Goal: Contribute content: Contribute content

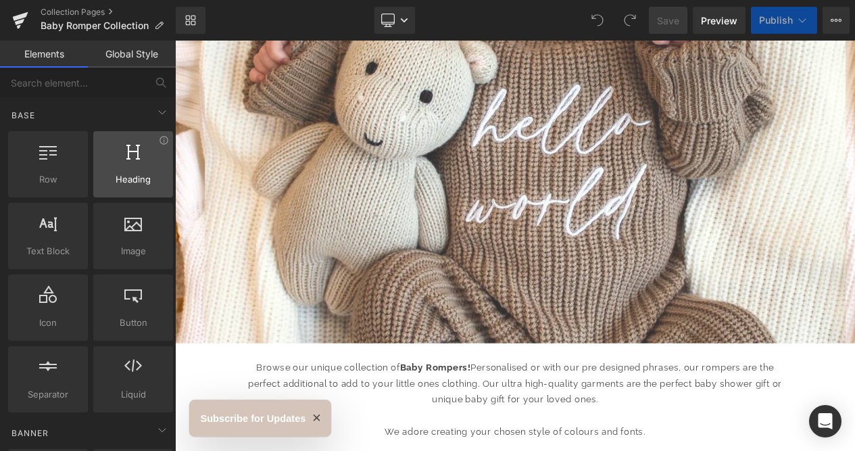
scroll to position [13, 0]
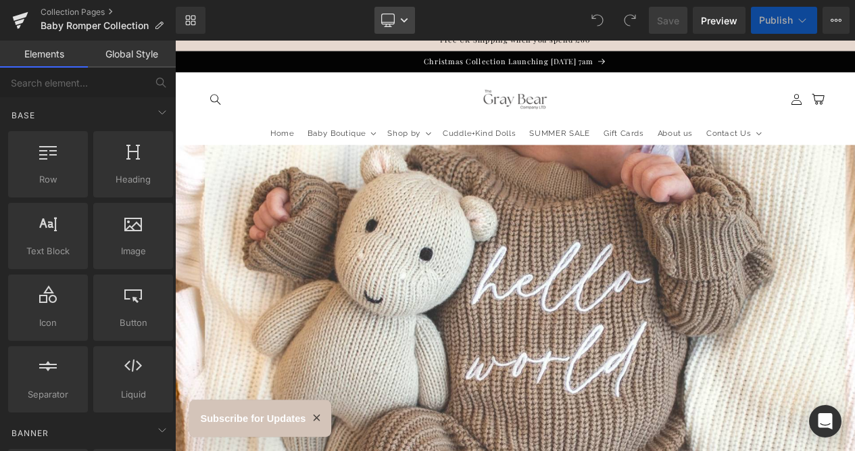
click at [405, 21] on icon at bounding box center [404, 20] width 7 height 4
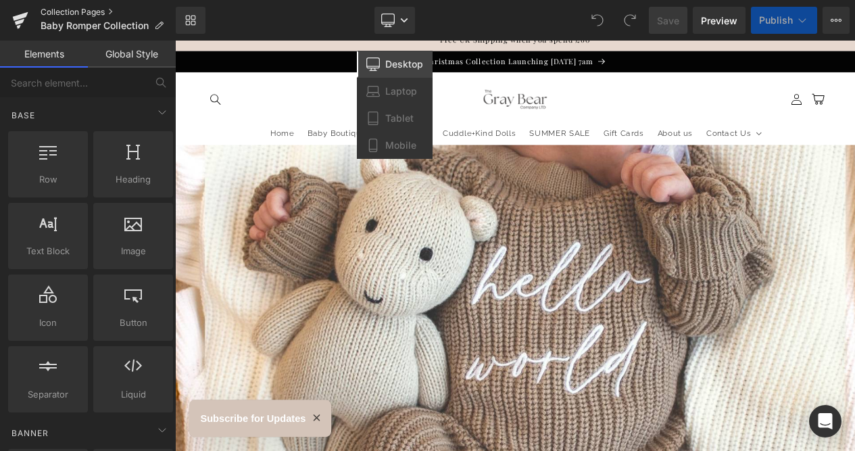
click at [82, 10] on link "Collection Pages" at bounding box center [108, 12] width 135 height 11
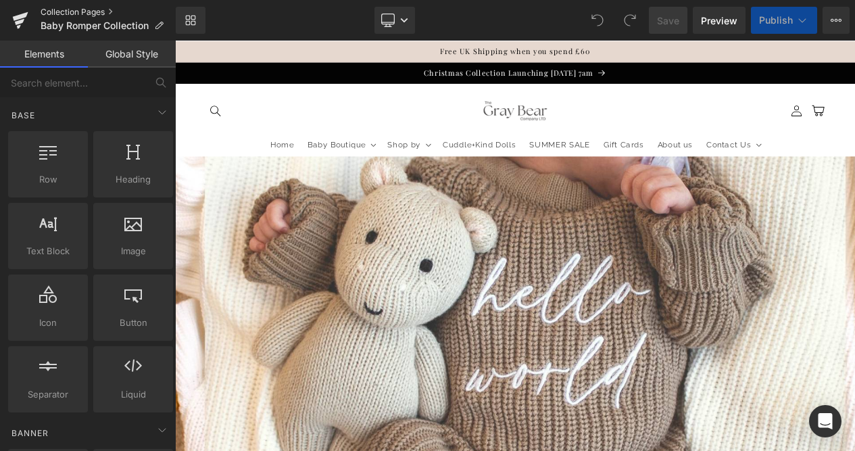
click at [111, 13] on link "Collection Pages" at bounding box center [108, 12] width 135 height 11
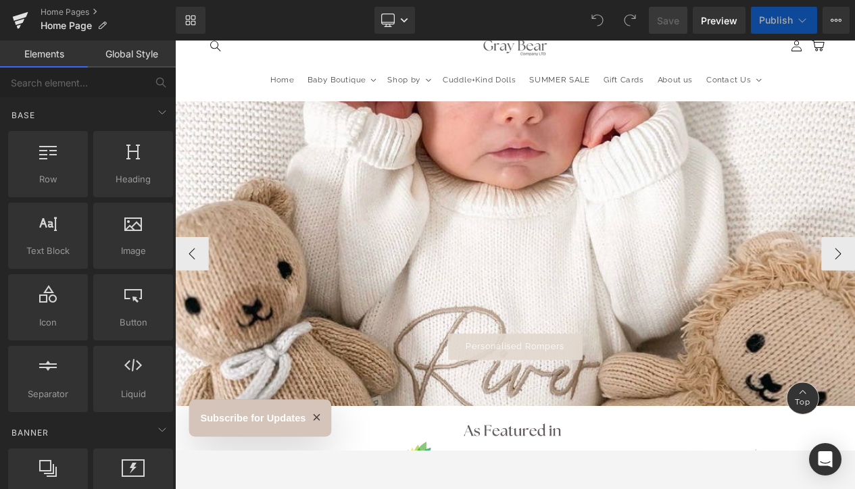
scroll to position [73, 0]
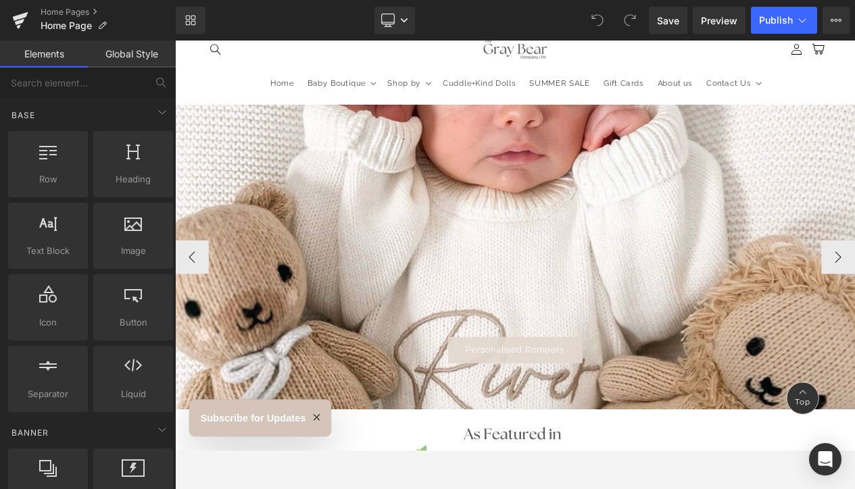
click at [580, 289] on div at bounding box center [584, 301] width 818 height 367
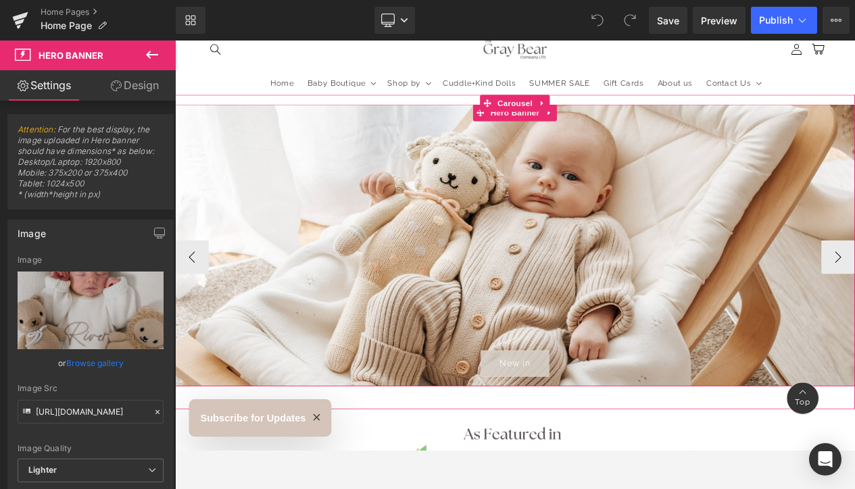
click at [555, 259] on div at bounding box center [584, 287] width 818 height 339
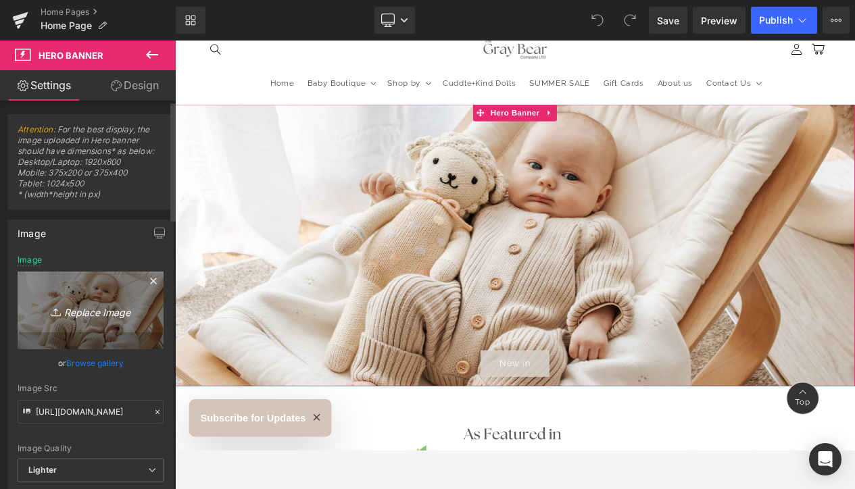
click at [97, 311] on icon "Replace Image" at bounding box center [90, 310] width 108 height 17
type input "C:\fakepath\White and Brown Coffee Quote Instagram Reel (1920 x 800 px) (20).jpg"
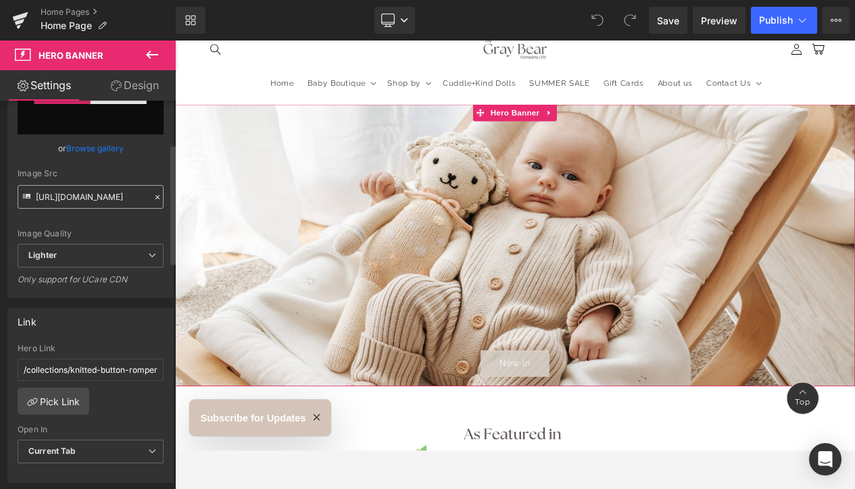
scroll to position [229, 0]
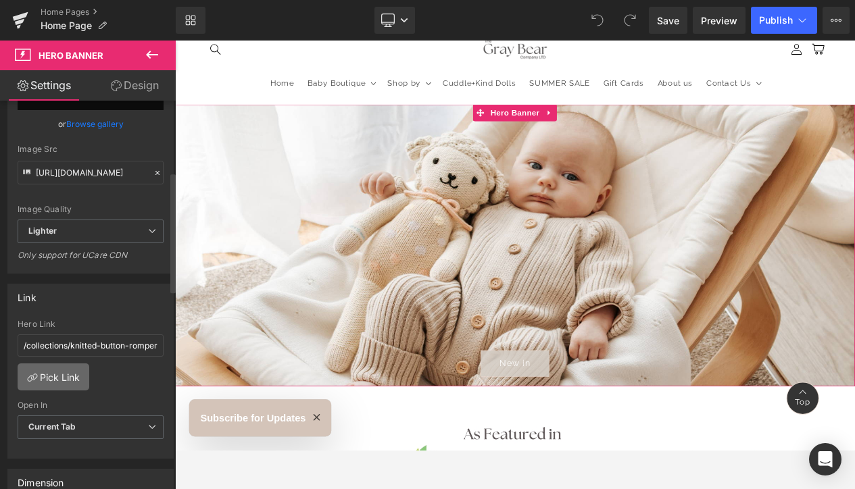
click at [68, 373] on link "Pick Link" at bounding box center [54, 377] width 72 height 27
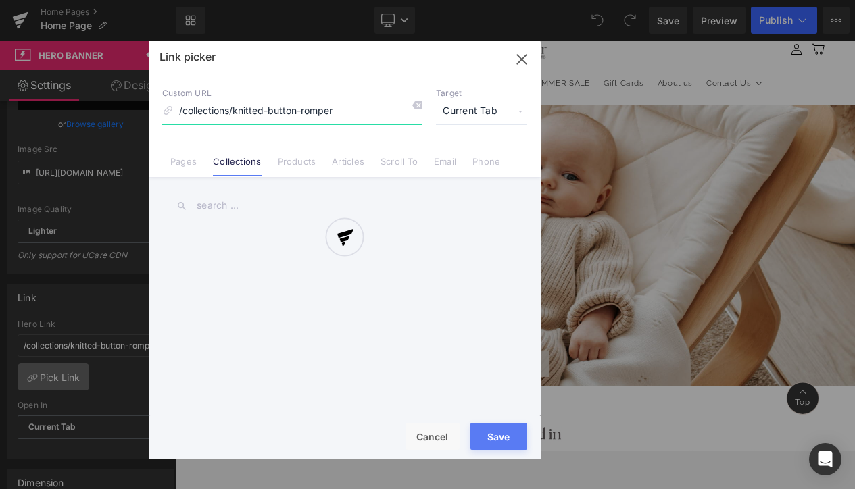
type input "https://ucarecdn.com/c78e55ad-65e4-4c22-ab8c-e1dc71193177/-/format/auto/-/previ…"
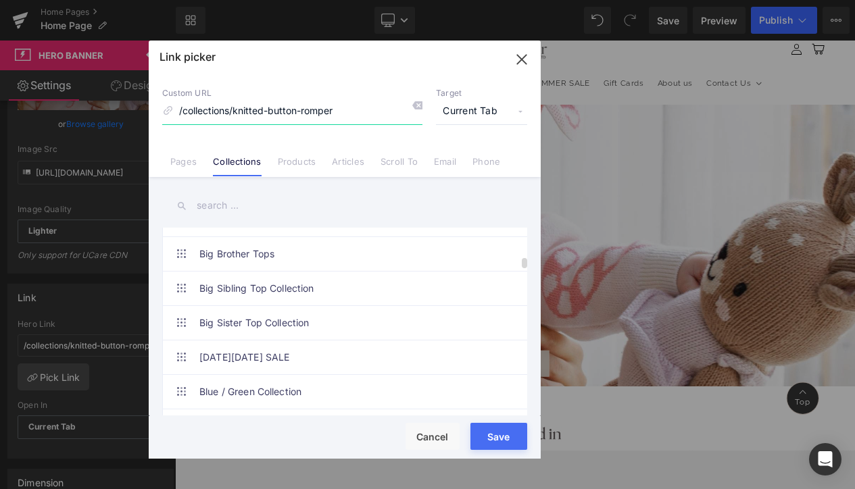
scroll to position [514, 0]
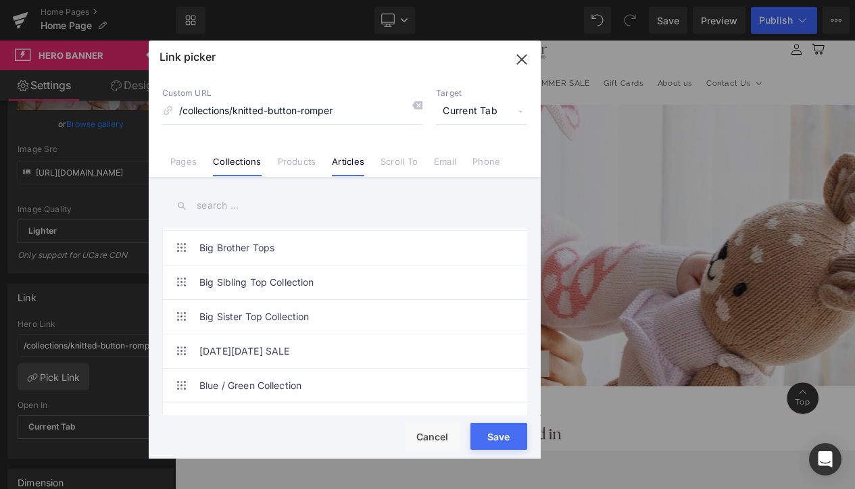
click at [350, 161] on link "Articles" at bounding box center [348, 166] width 32 height 20
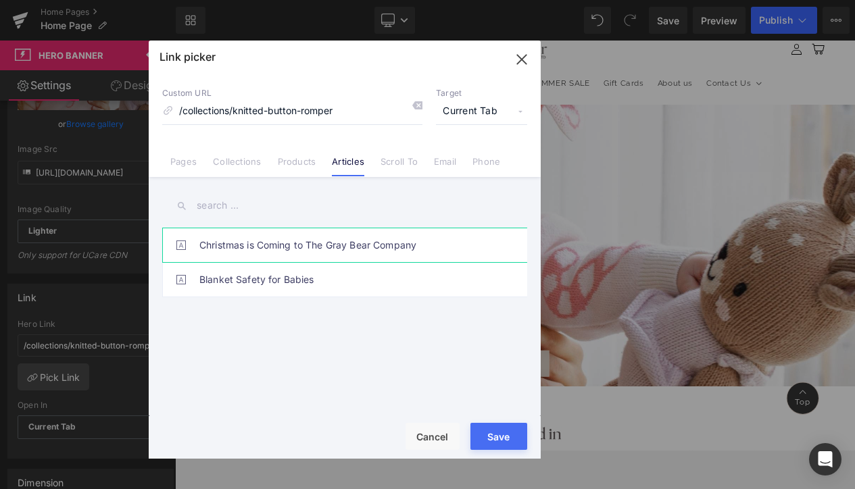
click at [372, 245] on link "Christmas is Coming to The Gray Bear Company" at bounding box center [347, 245] width 297 height 34
type input "/blogs/news/christmas-is-coming-to-the-gray-bear-company"
click at [495, 441] on button "Save" at bounding box center [498, 436] width 57 height 27
type input "/blogs/news/christmas-is-coming-to-the-gray-bear-company"
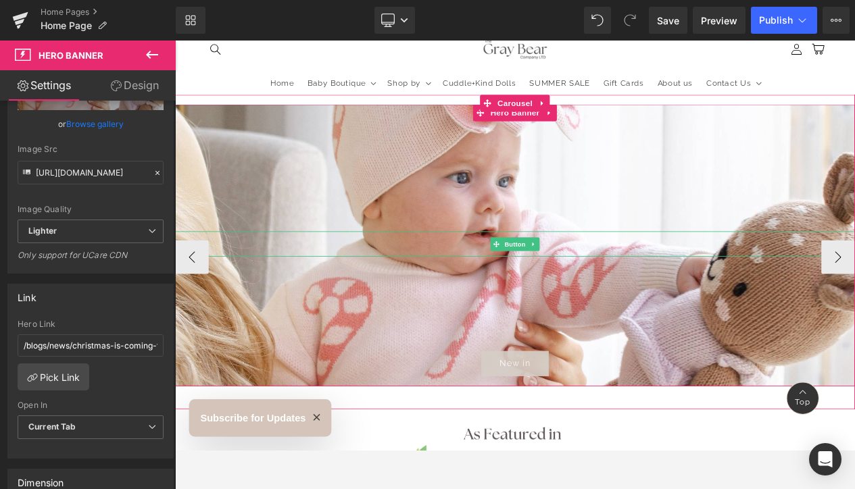
click at [591, 428] on span "New in" at bounding box center [584, 429] width 37 height 12
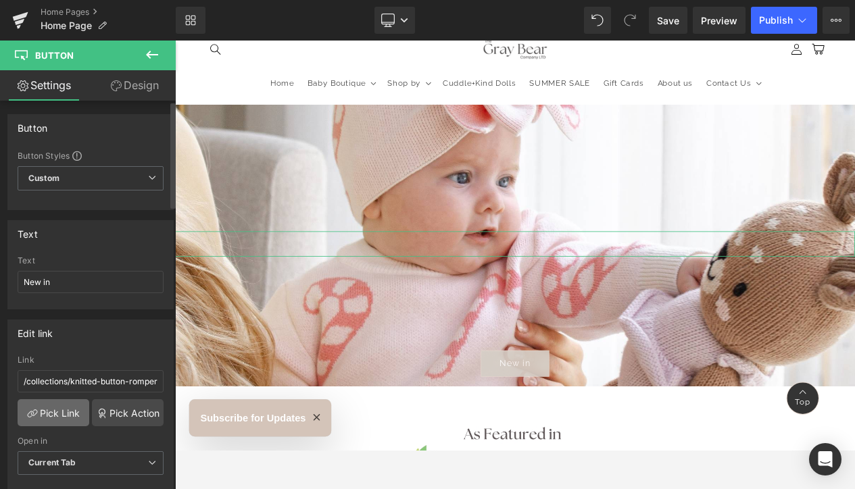
click at [50, 420] on link "Pick Link" at bounding box center [54, 412] width 72 height 27
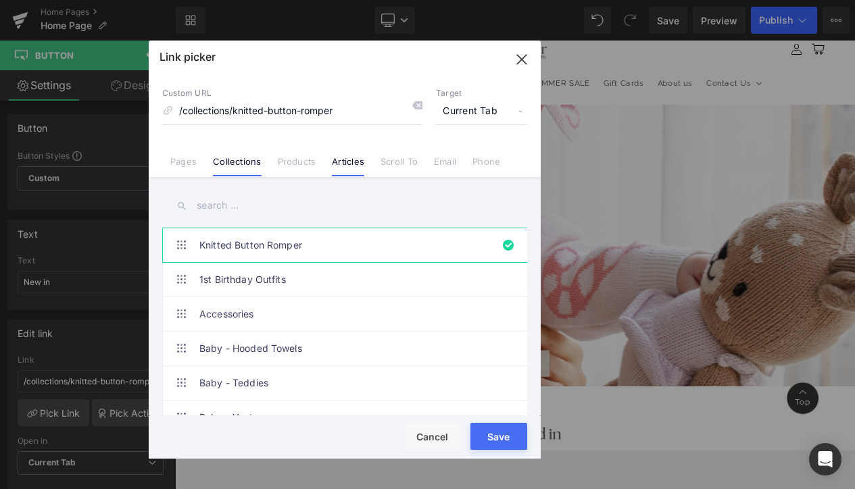
click at [347, 164] on link "Articles" at bounding box center [348, 166] width 32 height 20
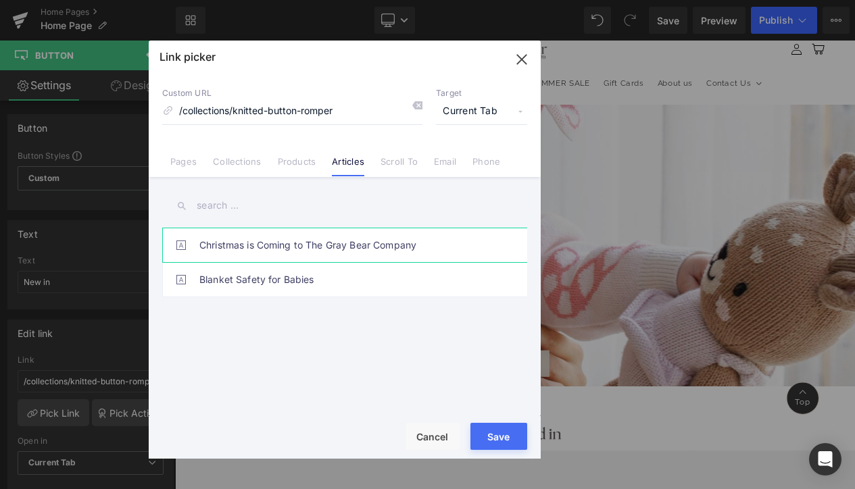
click at [329, 242] on link "Christmas is Coming to The Gray Bear Company" at bounding box center [347, 245] width 297 height 34
type input "/blogs/news/christmas-is-coming-to-the-gray-bear-company"
click at [487, 439] on button "Save" at bounding box center [498, 436] width 57 height 27
type input "/blogs/news/christmas-is-coming-to-the-gray-bear-company"
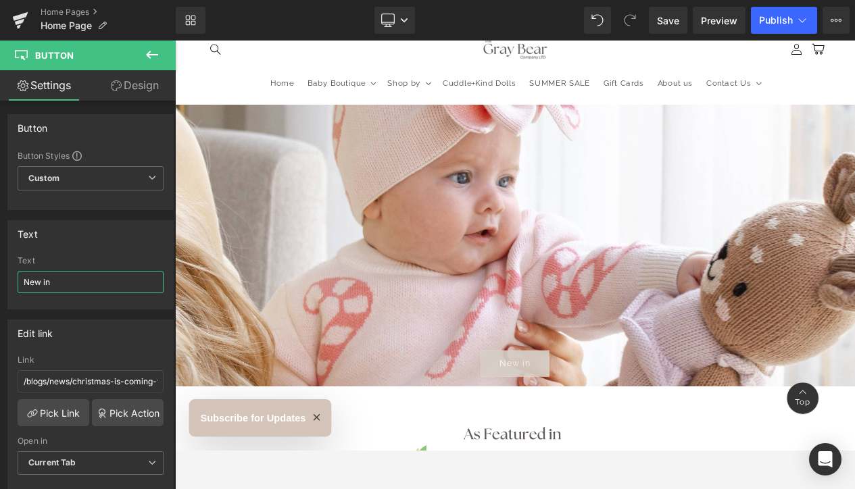
drag, startPoint x: 63, startPoint y: 278, endPoint x: -55, endPoint y: 284, distance: 117.7
click at [0, 284] on html "You are previewing how the will restyle your page. You can not edit Elements in…" at bounding box center [427, 244] width 855 height 489
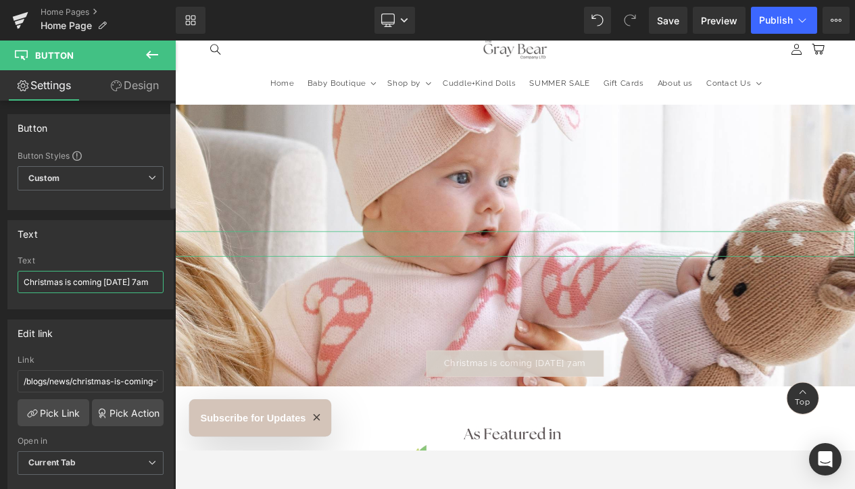
drag, startPoint x: 91, startPoint y: 281, endPoint x: 51, endPoint y: 282, distance: 39.2
click at [51, 282] on input "Christmas is coming 01.09.25 @ 7am" at bounding box center [91, 282] width 146 height 22
drag, startPoint x: 130, startPoint y: 284, endPoint x: 93, endPoint y: 282, distance: 37.2
click at [93, 282] on input "Christmas Collection is coming 01.09.25 @ 7am" at bounding box center [91, 282] width 146 height 22
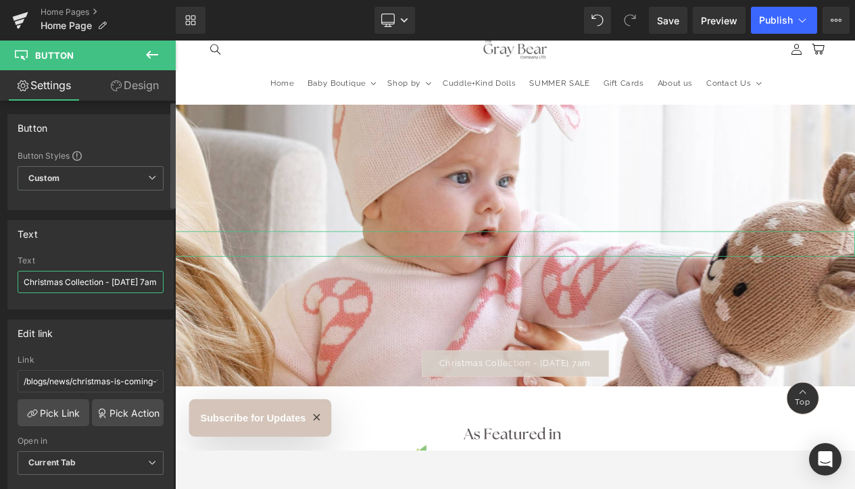
type input "Christmas Collection - 01.09.25 @ 7am"
click at [141, 334] on div "Edit link" at bounding box center [90, 333] width 165 height 26
click at [407, 16] on icon at bounding box center [404, 20] width 8 height 8
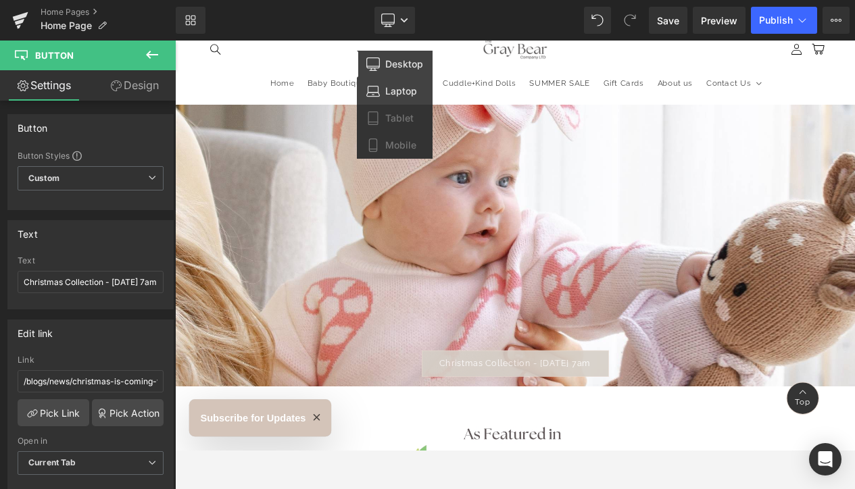
click at [402, 95] on span "Laptop" at bounding box center [401, 91] width 32 height 12
type input "100"
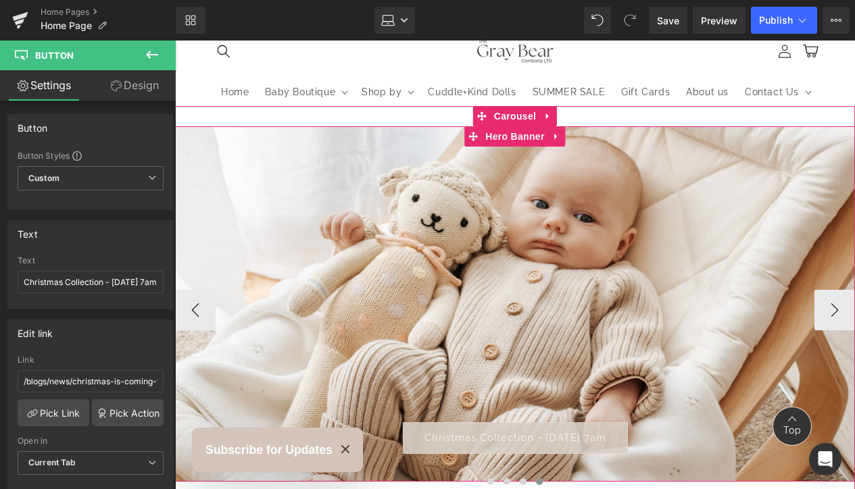
click at [469, 311] on span "Christmas Collection - 01.09.25 @ 7am Button" at bounding box center [515, 296] width 680 height 34
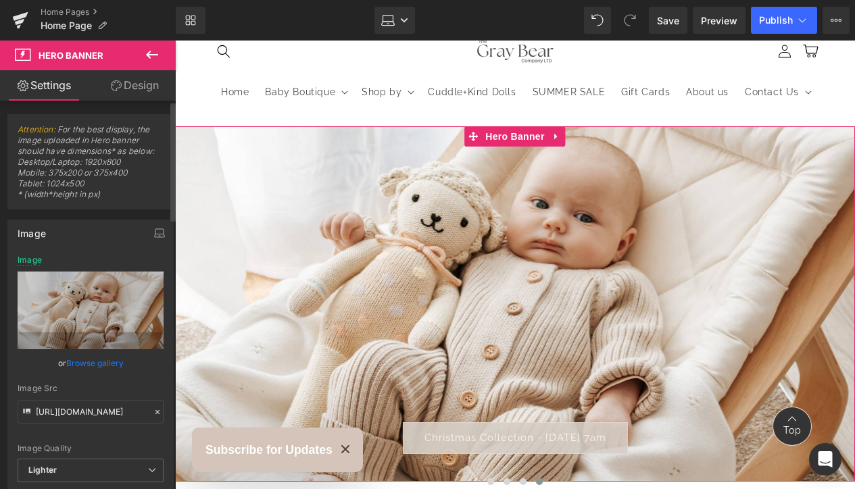
click at [105, 366] on link "Browse gallery" at bounding box center [94, 363] width 57 height 24
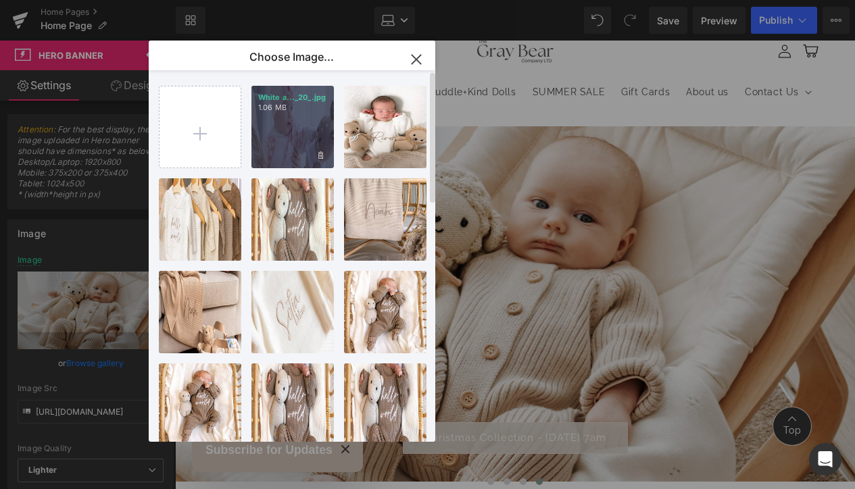
click at [299, 142] on div "White a..._20_.jpg 1.06 MB" at bounding box center [292, 127] width 82 height 82
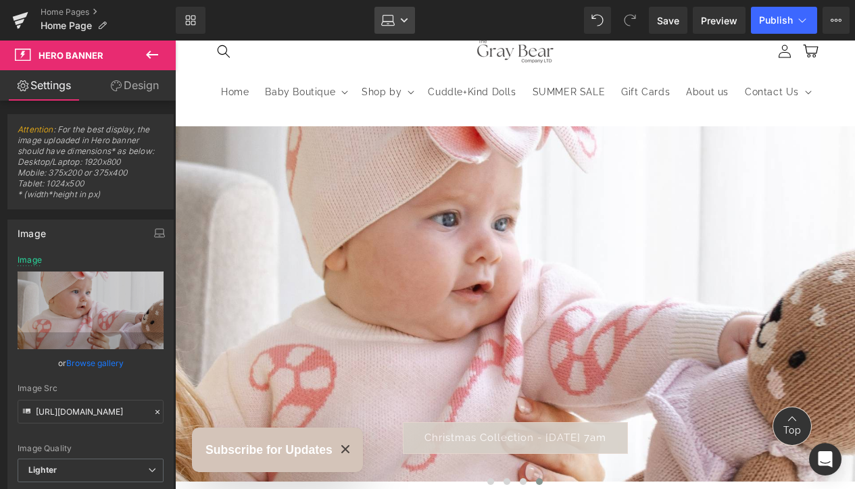
click at [395, 21] on link "Laptop" at bounding box center [394, 20] width 41 height 27
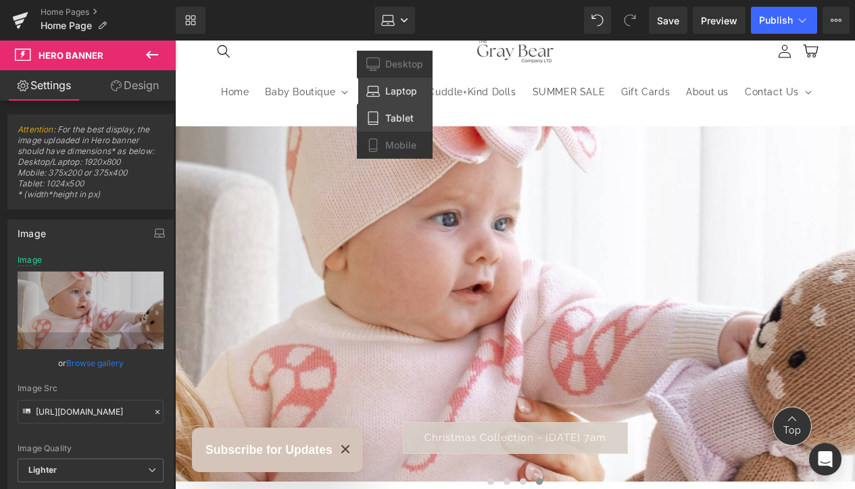
click at [410, 113] on span "Tablet" at bounding box center [399, 118] width 28 height 12
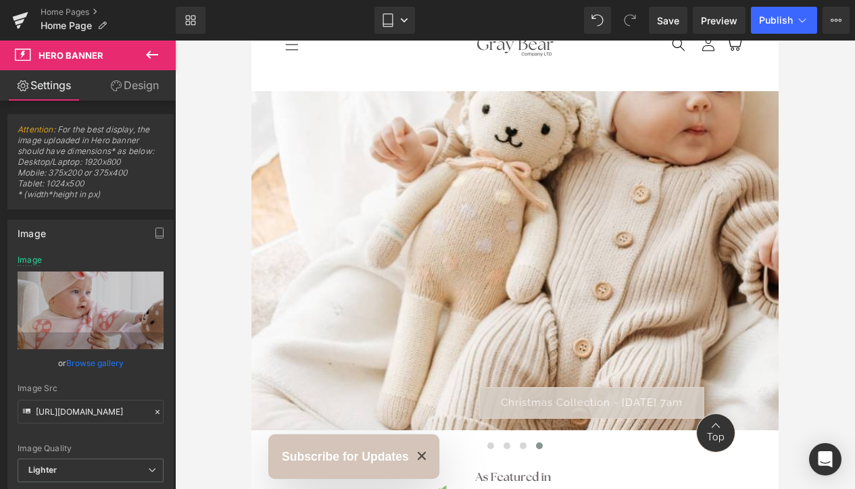
scroll to position [37, 0]
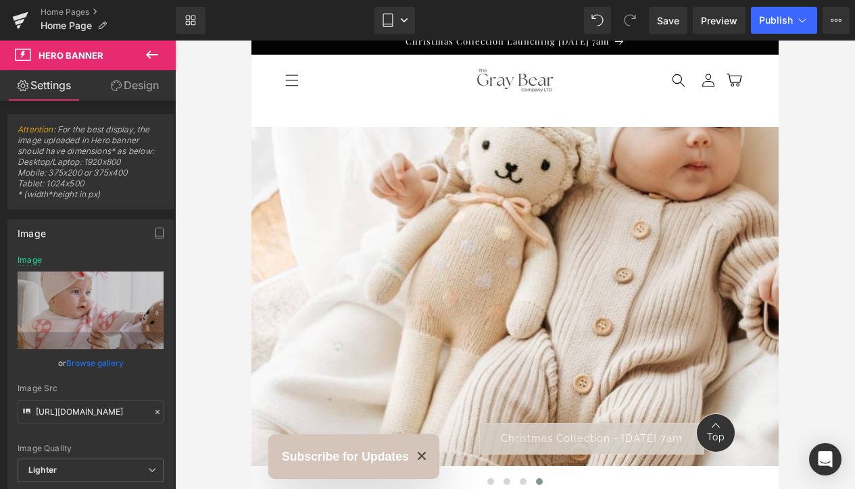
type input "https://ucarecdn.com/571d3391-10ba-4104-becf-2d6332098e73/-/format/auto/-/previ…"
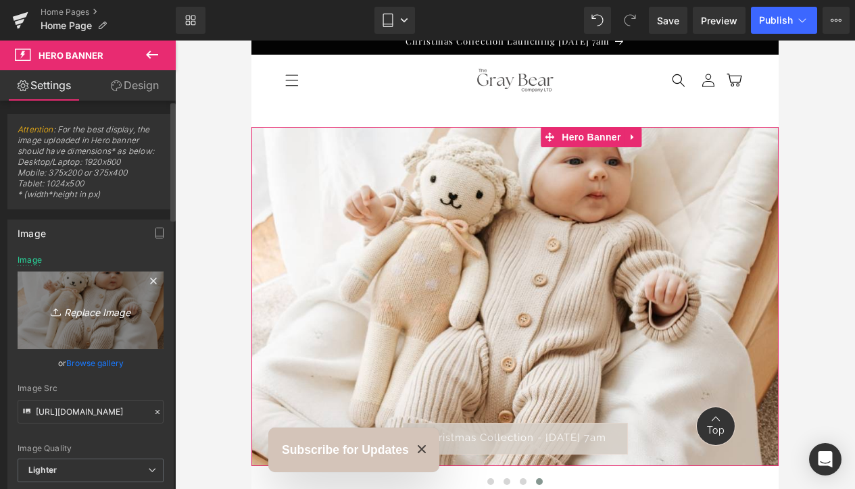
click at [80, 318] on icon "Replace Image" at bounding box center [90, 310] width 108 height 17
click at [85, 314] on icon "Replace Image" at bounding box center [90, 310] width 108 height 17
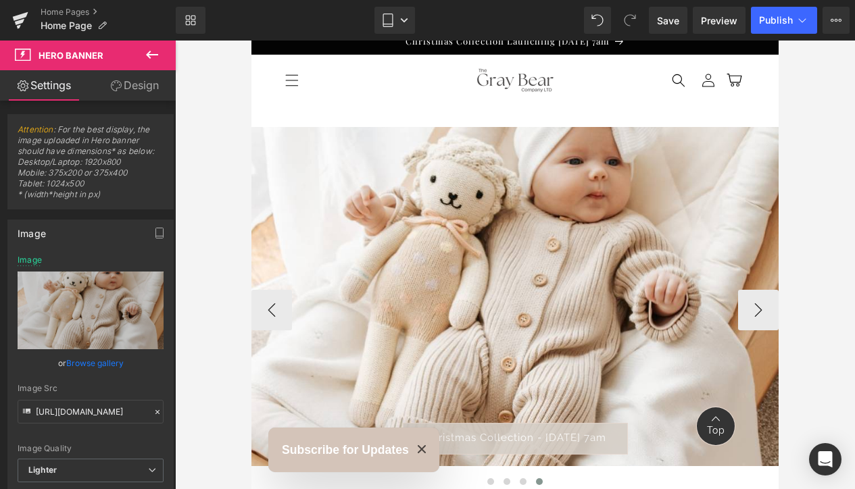
type input "C:\fakepath\New Launch (27).jpg"
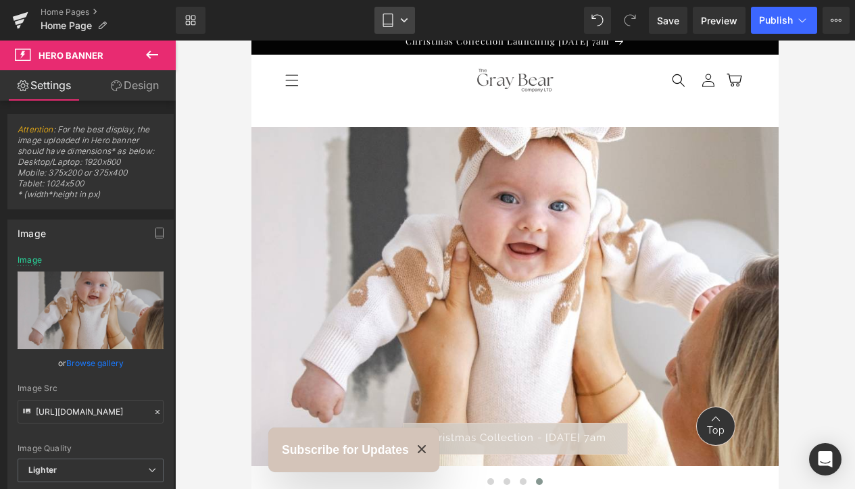
click at [401, 24] on link "Tablet" at bounding box center [394, 20] width 41 height 27
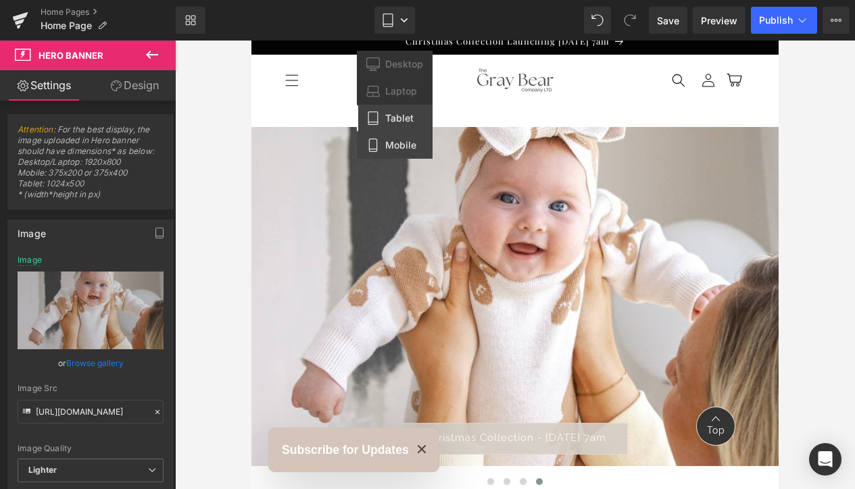
click at [407, 145] on span "Mobile" at bounding box center [400, 145] width 31 height 12
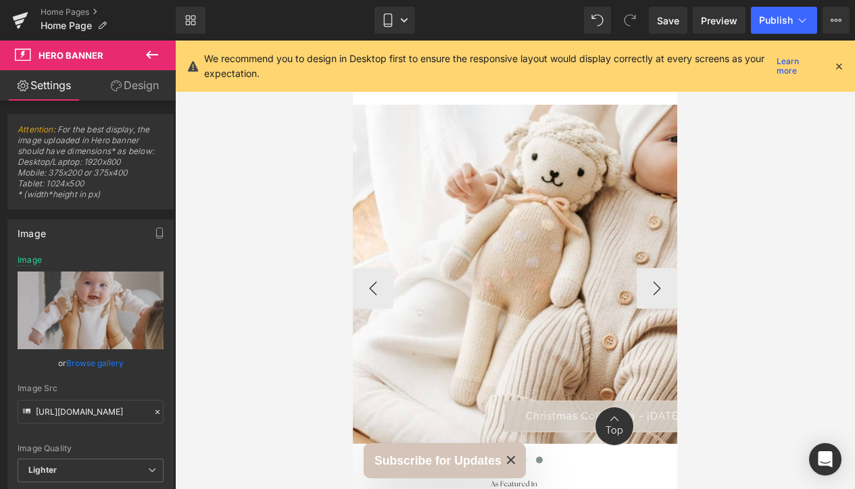
scroll to position [35, 0]
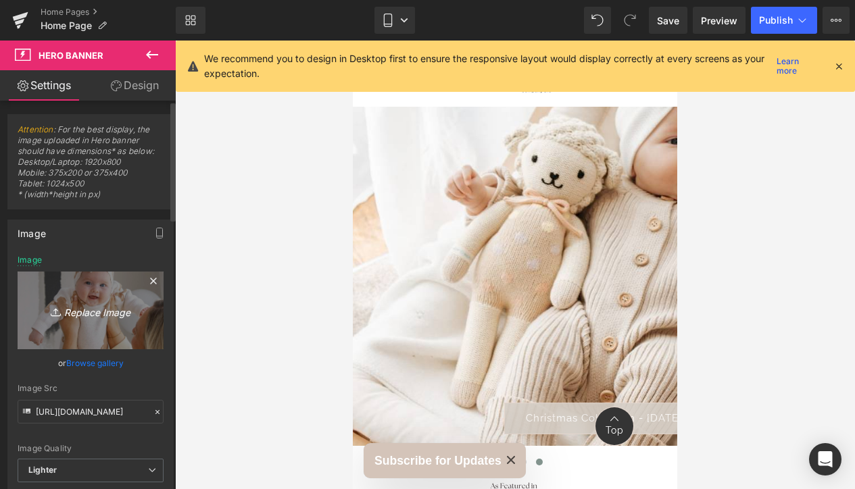
type input "https://ucarecdn.com/571d3391-10ba-4104-becf-2d6332098e73/-/format/auto/-/previ…"
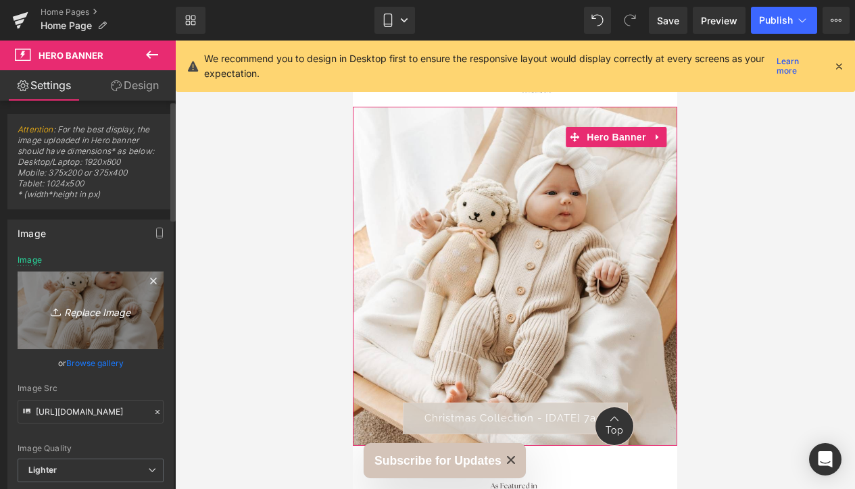
click at [95, 315] on icon "Replace Image" at bounding box center [90, 310] width 108 height 17
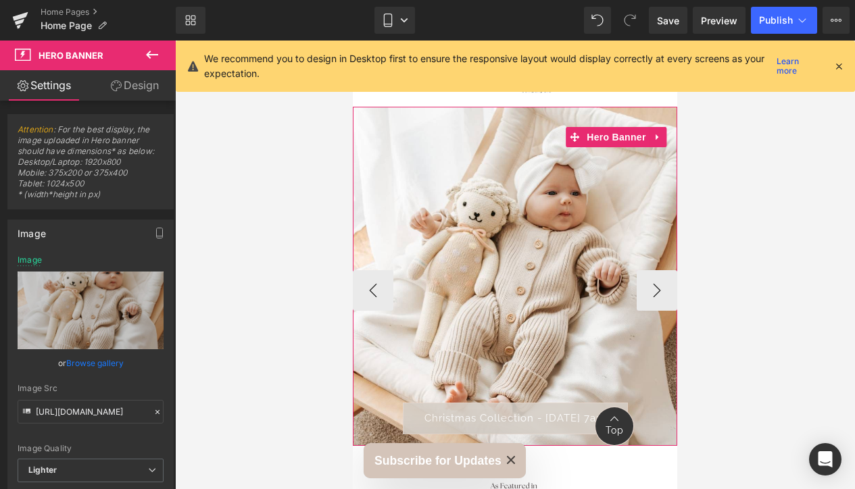
type input "C:\fakepath\New Launch (27).jpg"
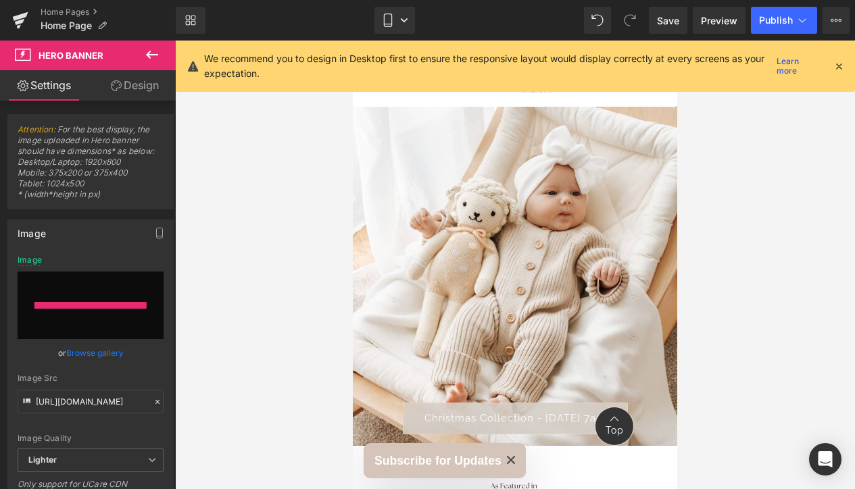
type input "https://ucarecdn.com/fd631c23-774a-4ae1-8aa0-85e930a2f81b/-/format/auto/-/previ…"
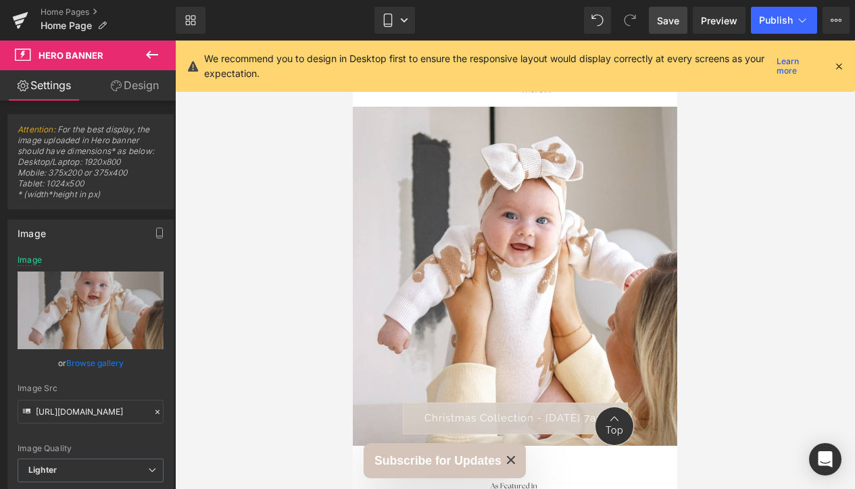
click at [671, 25] on span "Save" at bounding box center [668, 21] width 22 height 14
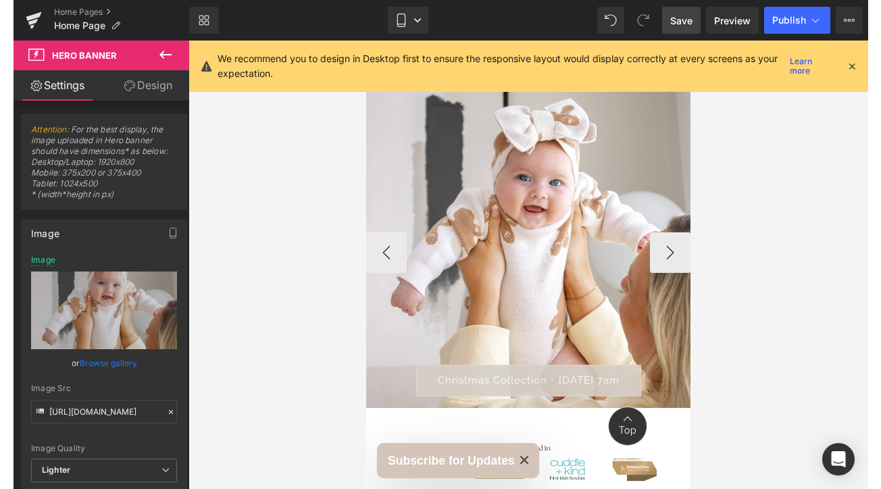
scroll to position [0, 0]
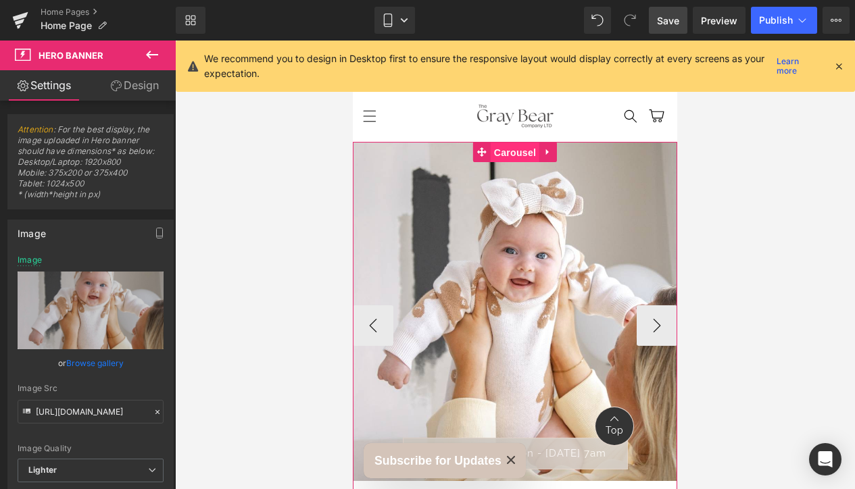
click at [507, 153] on span "Carousel" at bounding box center [515, 153] width 49 height 20
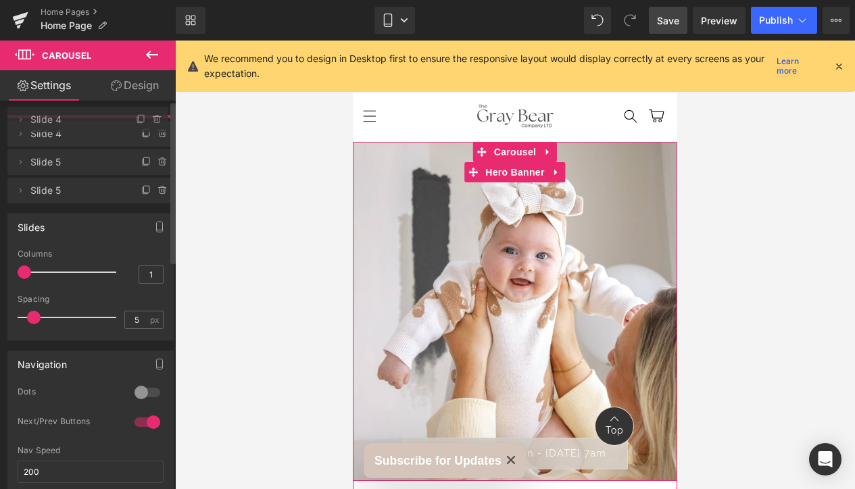
drag, startPoint x: 78, startPoint y: 218, endPoint x: 83, endPoint y: 122, distance: 96.1
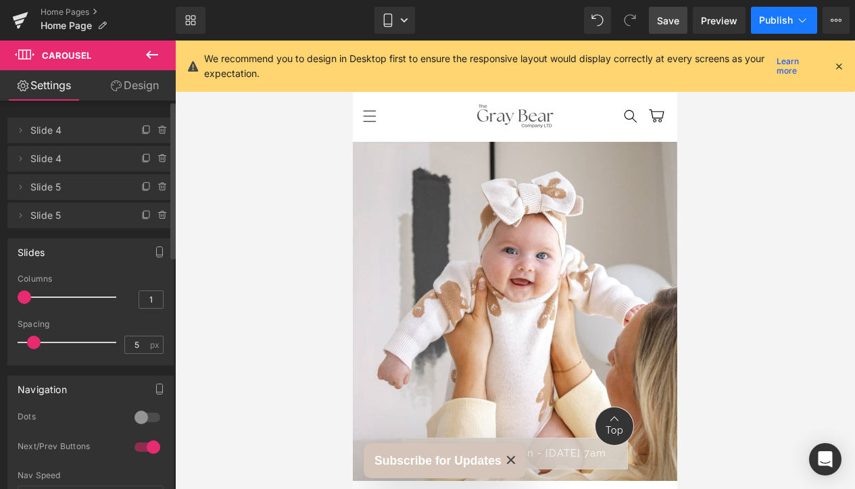
click at [775, 22] on span "Publish" at bounding box center [776, 20] width 34 height 11
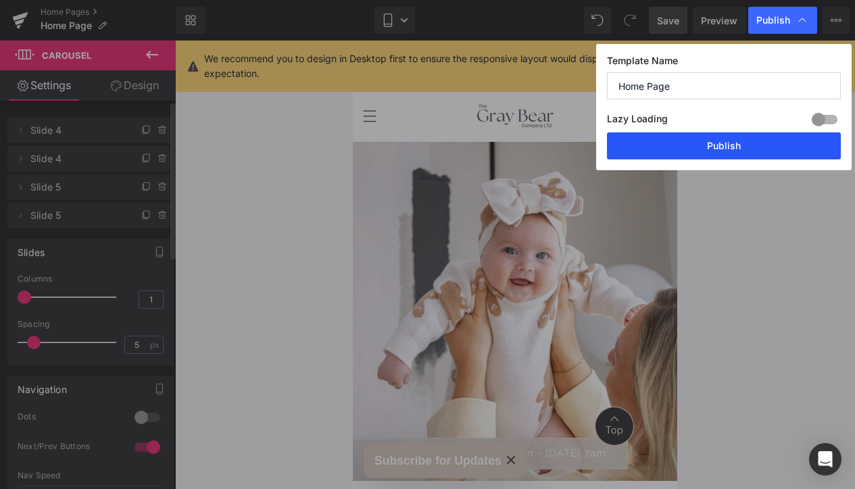
click at [739, 139] on button "Publish" at bounding box center [724, 145] width 234 height 27
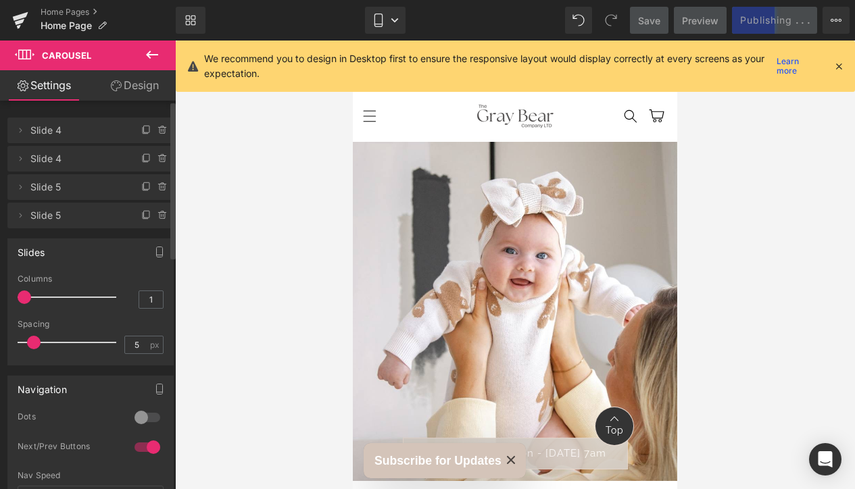
click at [839, 66] on icon at bounding box center [838, 66] width 12 height 12
